Goal: Task Accomplishment & Management: Manage account settings

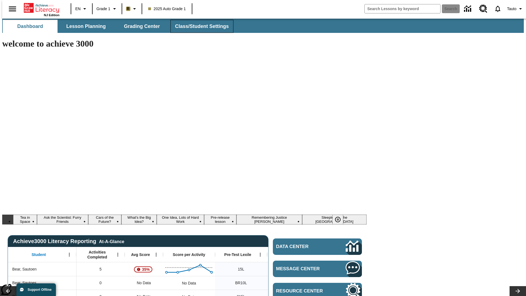
click at [199, 26] on span "Class/Student Settings" at bounding box center [202, 26] width 54 height 6
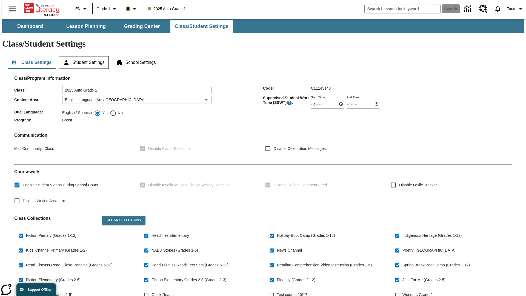
click at [82, 56] on button "Student Settings" at bounding box center [84, 62] width 50 height 13
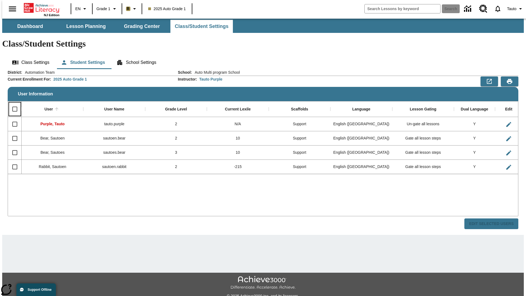
click at [12, 103] on input "Select all rows" at bounding box center [15, 109] width 12 height 12
checkbox input "true"
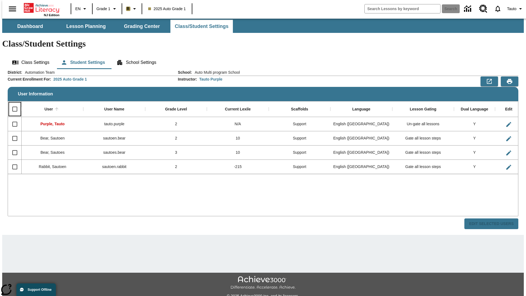
checkbox input "true"
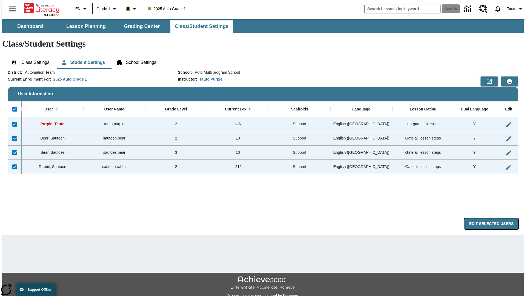
click at [496, 218] on button "Edit Selected Users" at bounding box center [492, 223] width 54 height 11
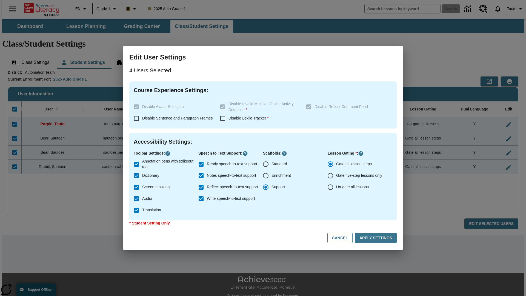
click at [266, 176] on input "Enrichment" at bounding box center [266, 176] width 12 height 12
click at [343, 238] on button "Cancel" at bounding box center [339, 238] width 25 height 11
radio input "false"
radio input "true"
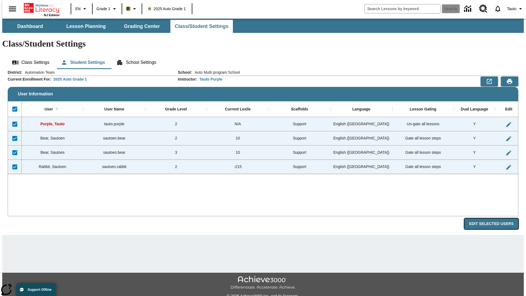
click at [496, 218] on button "Edit Selected Users" at bounding box center [492, 223] width 54 height 11
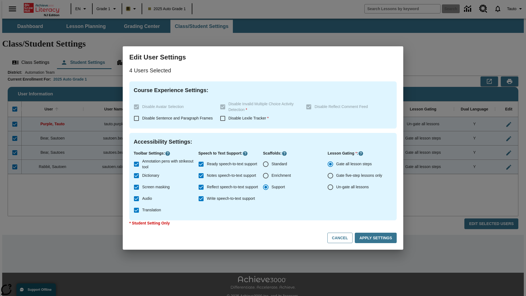
click at [266, 176] on input "Enrichment" at bounding box center [266, 176] width 12 height 12
click at [377, 238] on button "Apply Settings" at bounding box center [376, 238] width 42 height 11
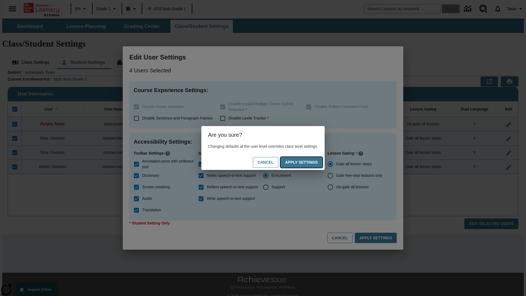
click at [307, 162] on button "Apply Settings" at bounding box center [302, 162] width 42 height 11
radio input "false"
radio input "true"
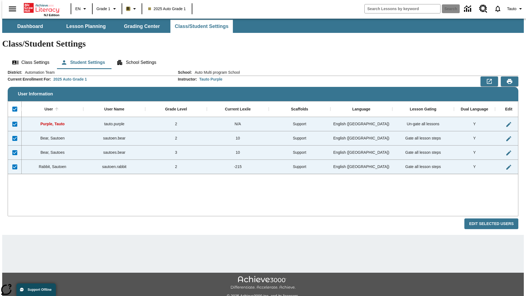
checkbox input "false"
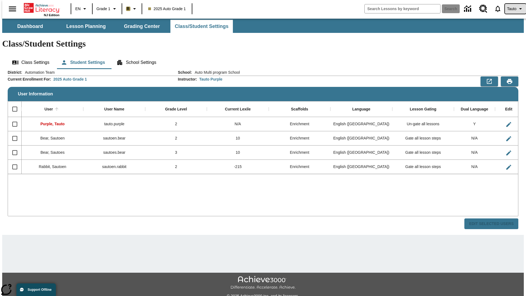
click at [513, 9] on span "Tauto" at bounding box center [511, 9] width 9 height 6
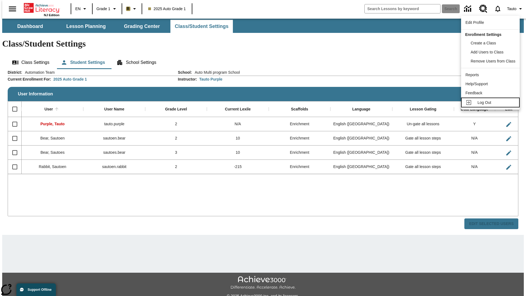
click at [491, 102] on span "Log Out" at bounding box center [485, 102] width 14 height 4
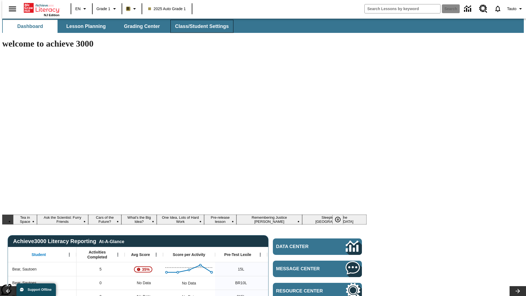
click at [199, 26] on span "Class/Student Settings" at bounding box center [202, 26] width 54 height 6
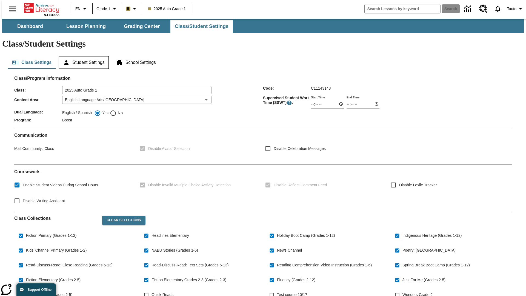
click at [82, 56] on button "Student Settings" at bounding box center [84, 62] width 50 height 13
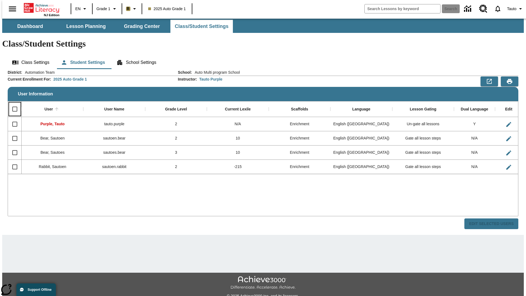
click at [12, 103] on input "Select all rows" at bounding box center [15, 109] width 12 height 12
checkbox input "true"
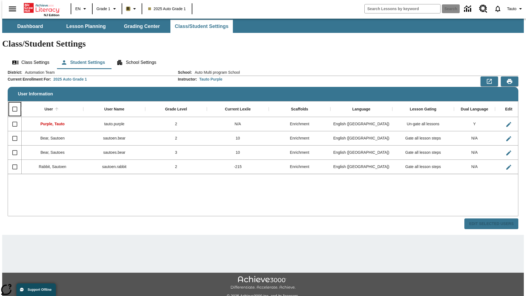
checkbox input "true"
